Goal: Task Accomplishment & Management: Manage account settings

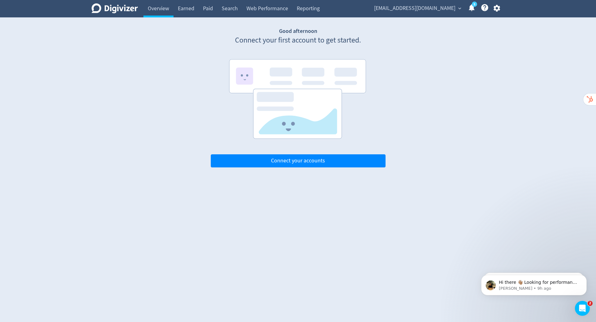
click at [553, 68] on div "Digivizer Logo [PERSON_NAME] Logo Overview Earned Paid Search Web Performance R…" at bounding box center [298, 83] width 596 height 167
click at [497, 8] on icon "button" at bounding box center [497, 8] width 8 height 8
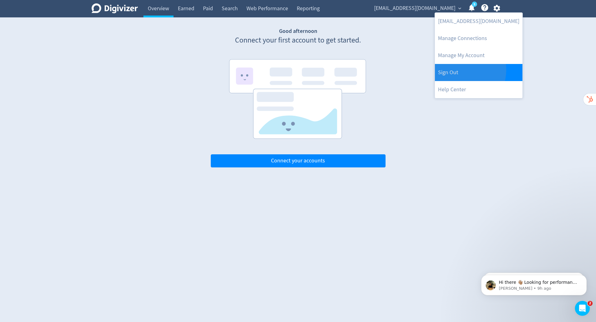
click at [462, 70] on link "Sign Out" at bounding box center [479, 72] width 88 height 17
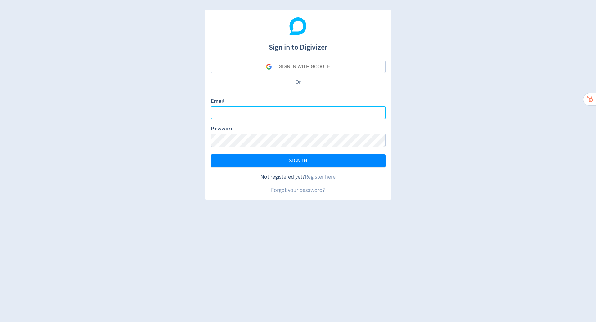
click at [303, 115] on input "Email" at bounding box center [298, 112] width 175 height 13
click at [0, 322] on com-1password-button at bounding box center [0, 322] width 0 height 0
type input "[PERSON_NAME][EMAIL_ADDRESS][PERSON_NAME][DOMAIN_NAME]"
